Goal: Task Accomplishment & Management: Complete application form

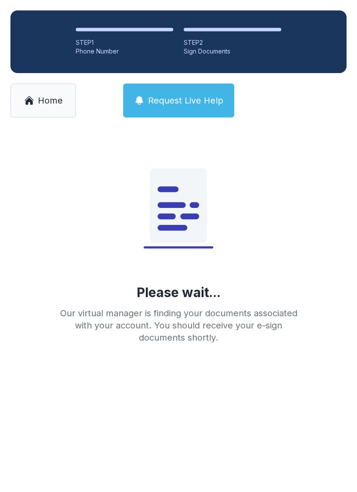
click at [28, 110] on link "Home" at bounding box center [42, 100] width 65 height 34
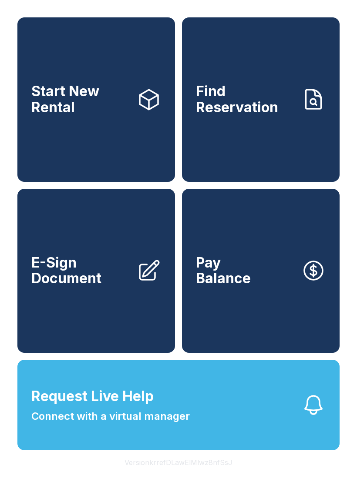
click at [93, 287] on span "E-Sign Document" at bounding box center [80, 271] width 98 height 32
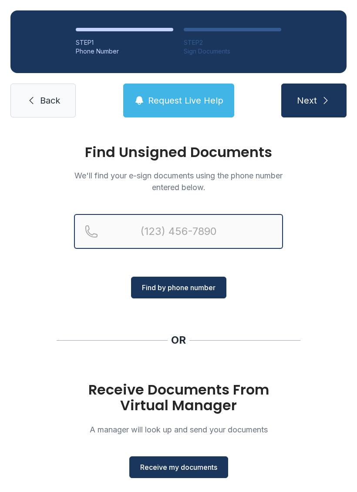
click at [166, 234] on input "Reservation phone number" at bounding box center [178, 231] width 209 height 35
type input "[PHONE_NUMBER]"
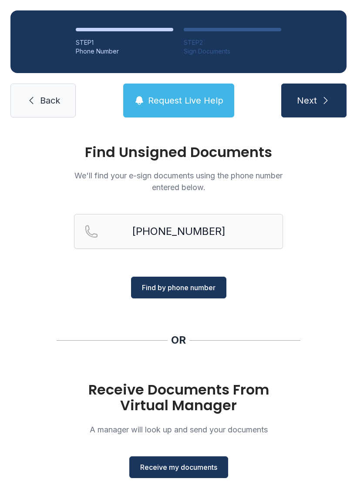
click at [324, 97] on icon "submit" at bounding box center [325, 100] width 10 height 10
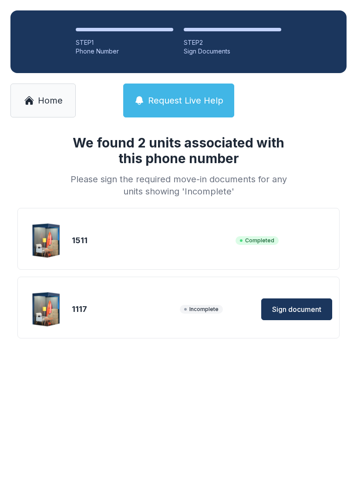
click at [297, 313] on span "Sign document" at bounding box center [296, 309] width 49 height 10
click at [304, 311] on span "Sign document" at bounding box center [296, 309] width 49 height 10
click at [296, 314] on span "Sign document" at bounding box center [296, 309] width 49 height 10
click at [304, 310] on span "Sign document" at bounding box center [296, 309] width 49 height 10
click at [134, 240] on div "1511" at bounding box center [152, 240] width 160 height 12
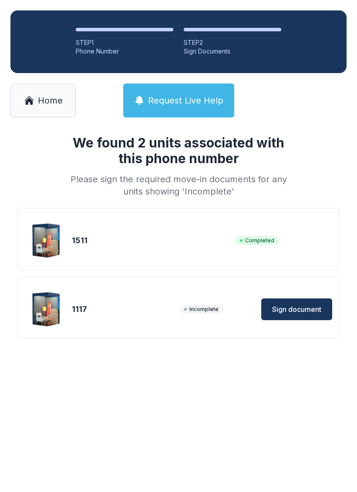
click at [265, 239] on span "Completed" at bounding box center [256, 240] width 43 height 9
click at [266, 247] on div "1511 Completed" at bounding box center [178, 240] width 307 height 43
click at [100, 241] on div "1511" at bounding box center [152, 240] width 160 height 12
click at [100, 240] on div "1511" at bounding box center [152, 240] width 160 height 12
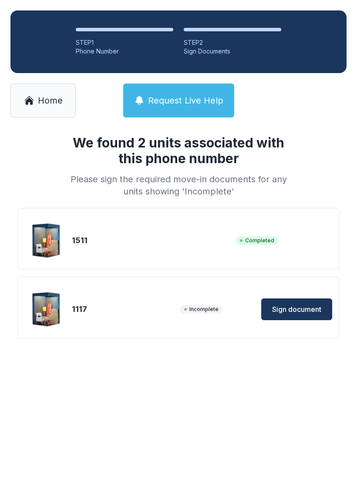
click at [97, 244] on div "1511" at bounding box center [152, 240] width 160 height 12
click at [89, 260] on div "1511 Completed" at bounding box center [178, 240] width 307 height 43
click at [271, 254] on div "1511 Completed" at bounding box center [178, 240] width 307 height 43
